Goal: Task Accomplishment & Management: Manage account settings

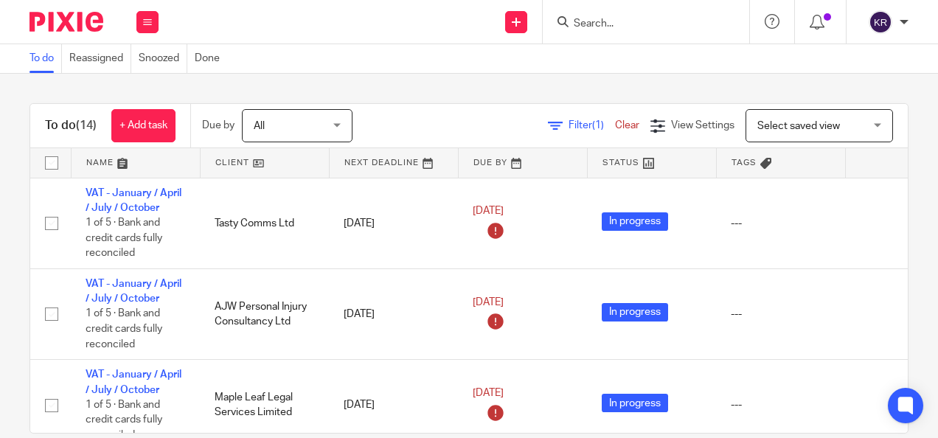
click at [10, 224] on div "To do (14) + Add task Due by All All [DATE] [DATE] This week Next week This mon…" at bounding box center [469, 256] width 938 height 364
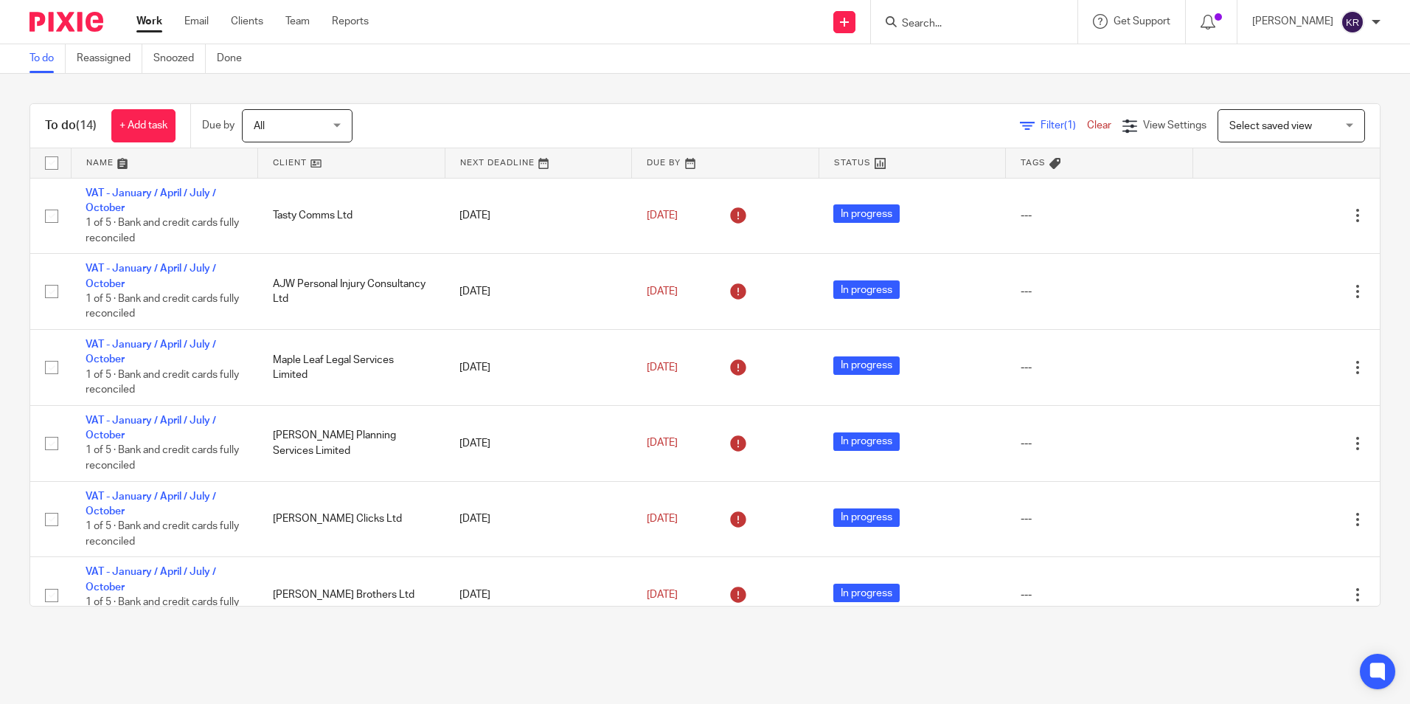
click at [332, 129] on span "All" at bounding box center [293, 125] width 78 height 31
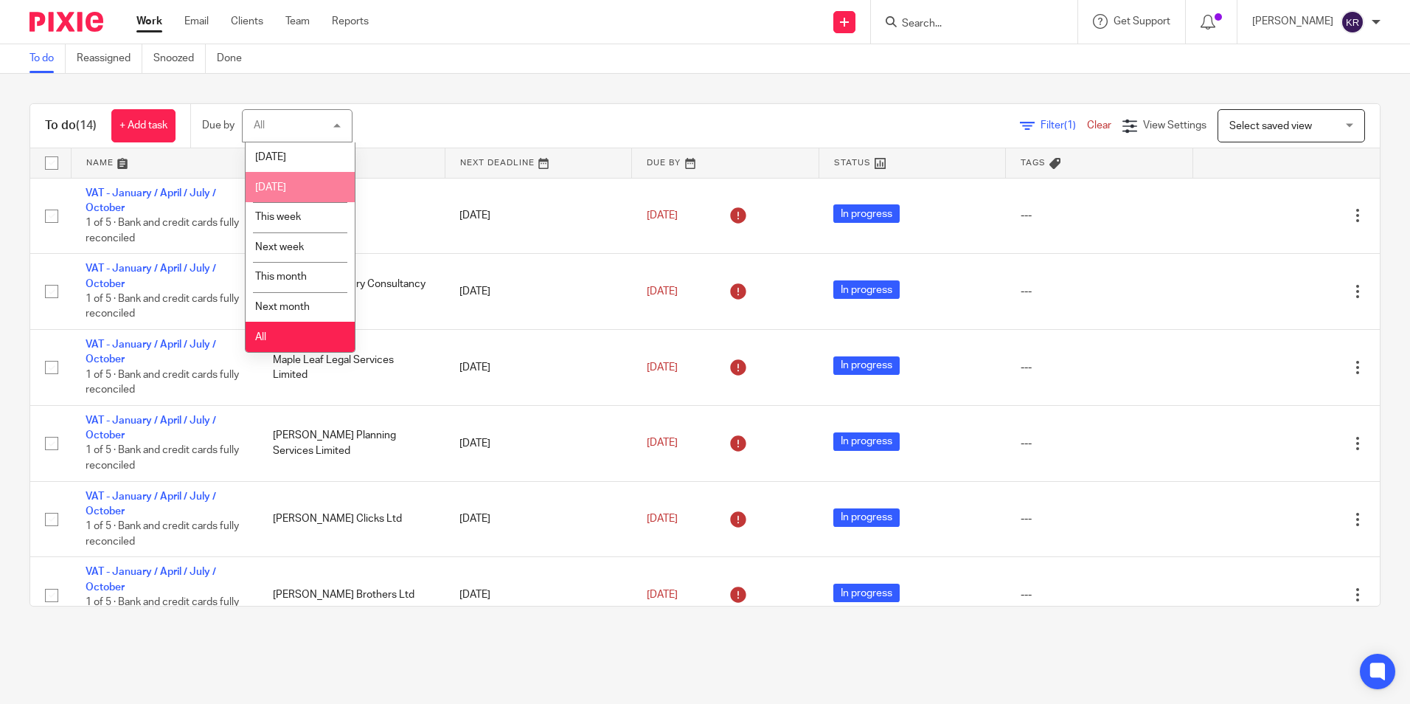
click at [314, 192] on li "[DATE]" at bounding box center [300, 187] width 109 height 30
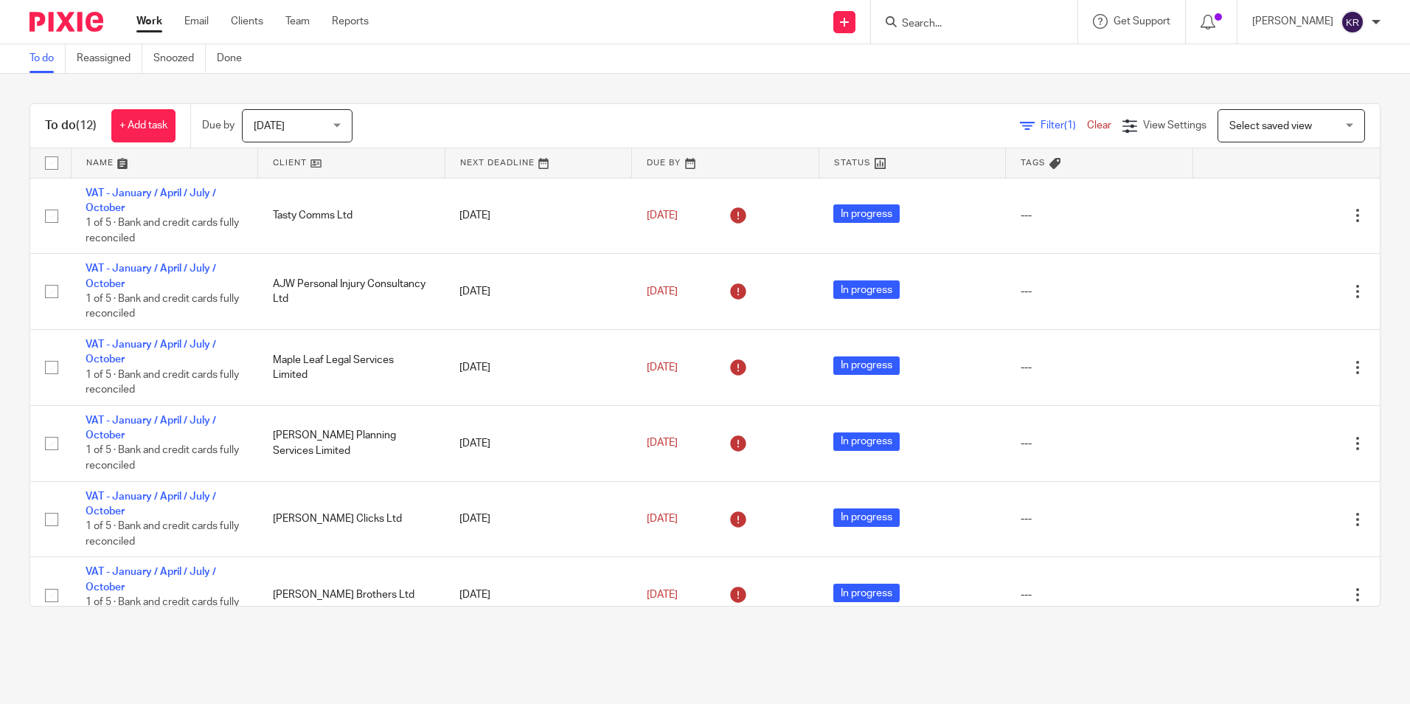
click at [336, 122] on div "Tomorrow Tomorrow" at bounding box center [297, 125] width 111 height 33
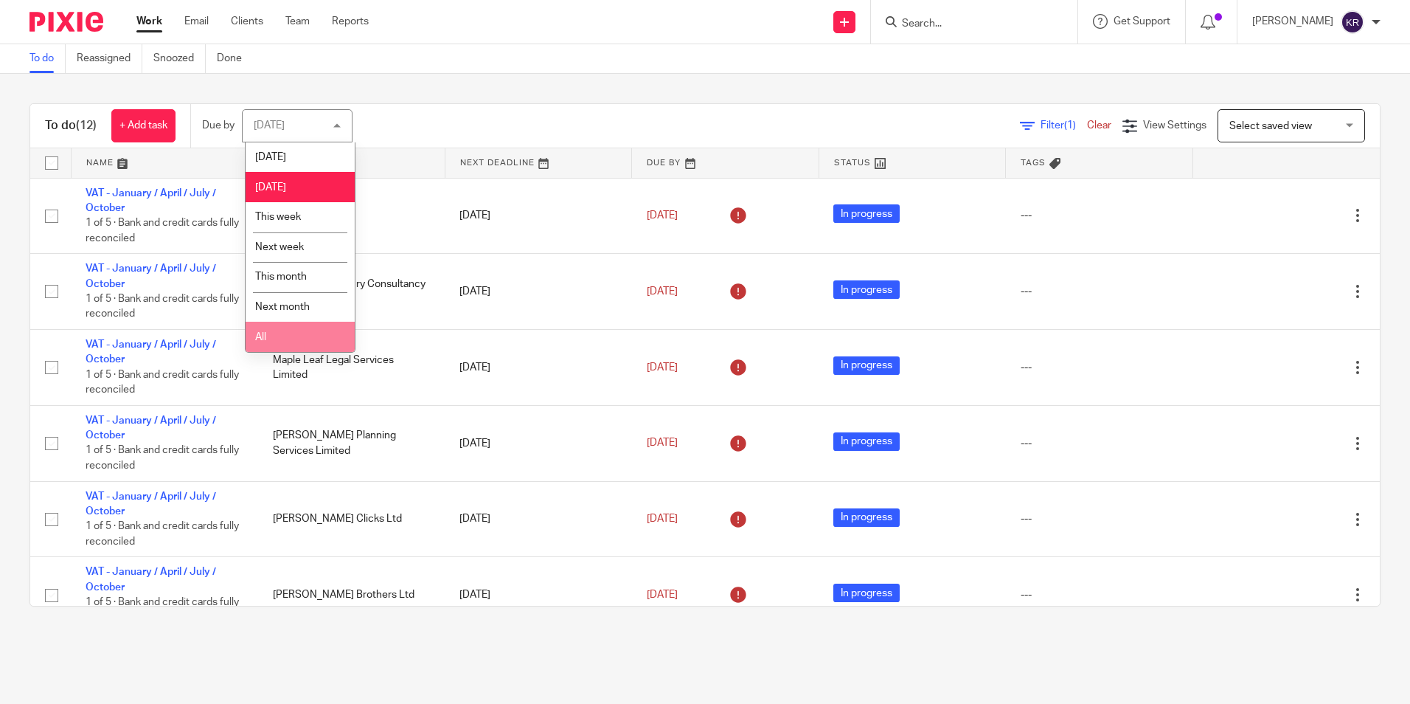
click at [302, 336] on li "All" at bounding box center [300, 337] width 109 height 30
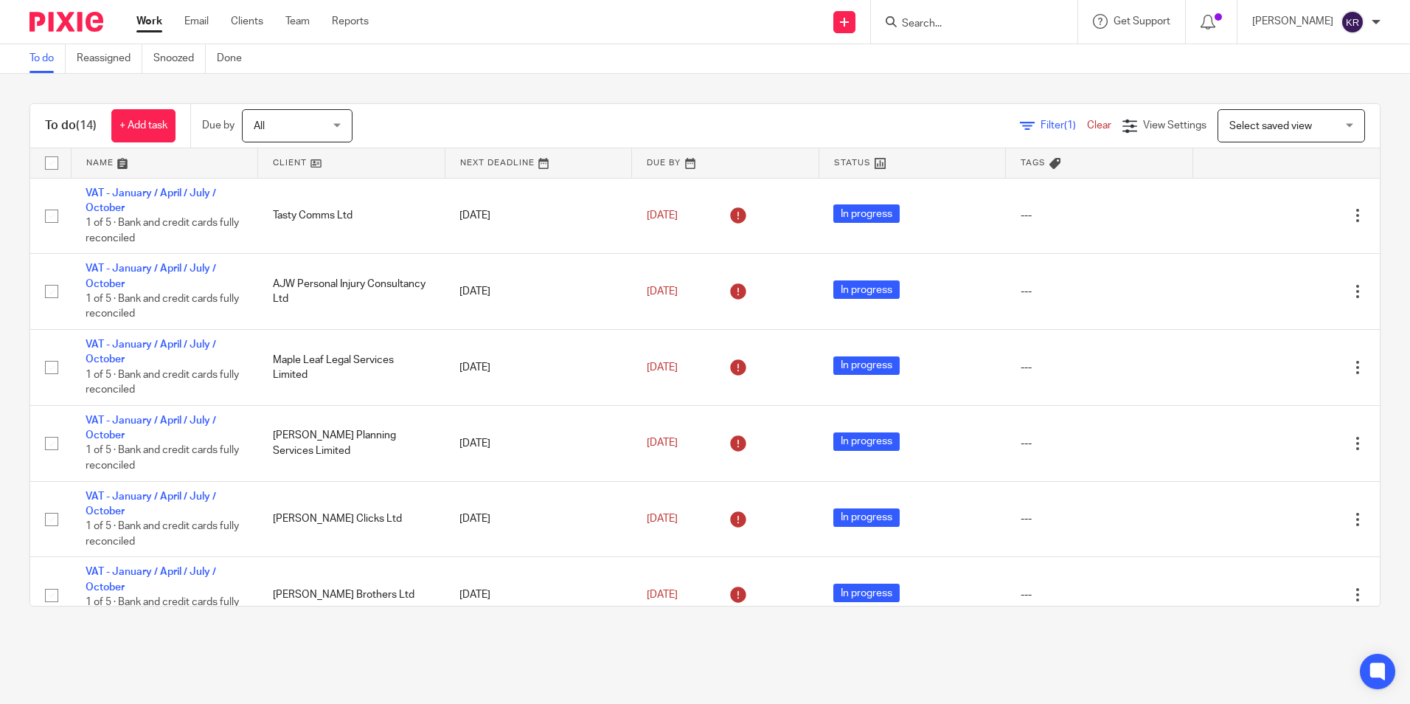
click at [41, 646] on main "To do Reassigned Snoozed Done To do (14) + Add task Due by All All Today Tomorr…" at bounding box center [705, 352] width 1410 height 704
click at [13, 510] on div "To do (14) + Add task Due by All All [DATE] [DATE] This week Next week This mon…" at bounding box center [705, 355] width 1410 height 562
click at [41, 660] on main "To do Reassigned Snoozed Done To do (14) + Add task Due by All All Today Tomorr…" at bounding box center [705, 352] width 1410 height 704
click at [31, 658] on main "To do Reassigned Snoozed Done To do (14) + Add task Due by All All Today Tomorr…" at bounding box center [705, 352] width 1410 height 704
